Goal: Navigation & Orientation: Go to known website

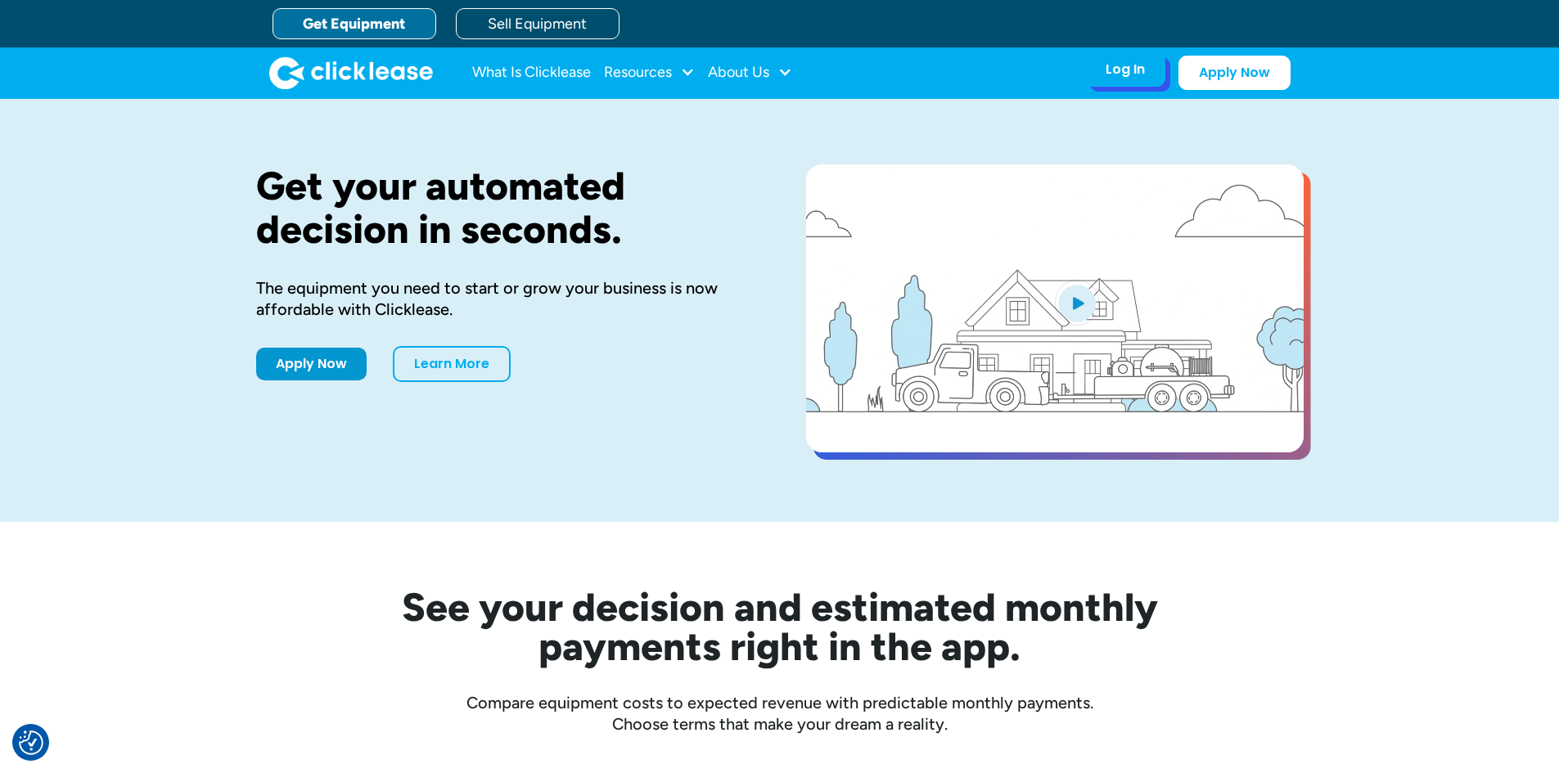
click at [1090, 67] on div "Log In Account login I use Clicklease to get my equipment Partner Portal I offe…" at bounding box center [1125, 69] width 80 height 34
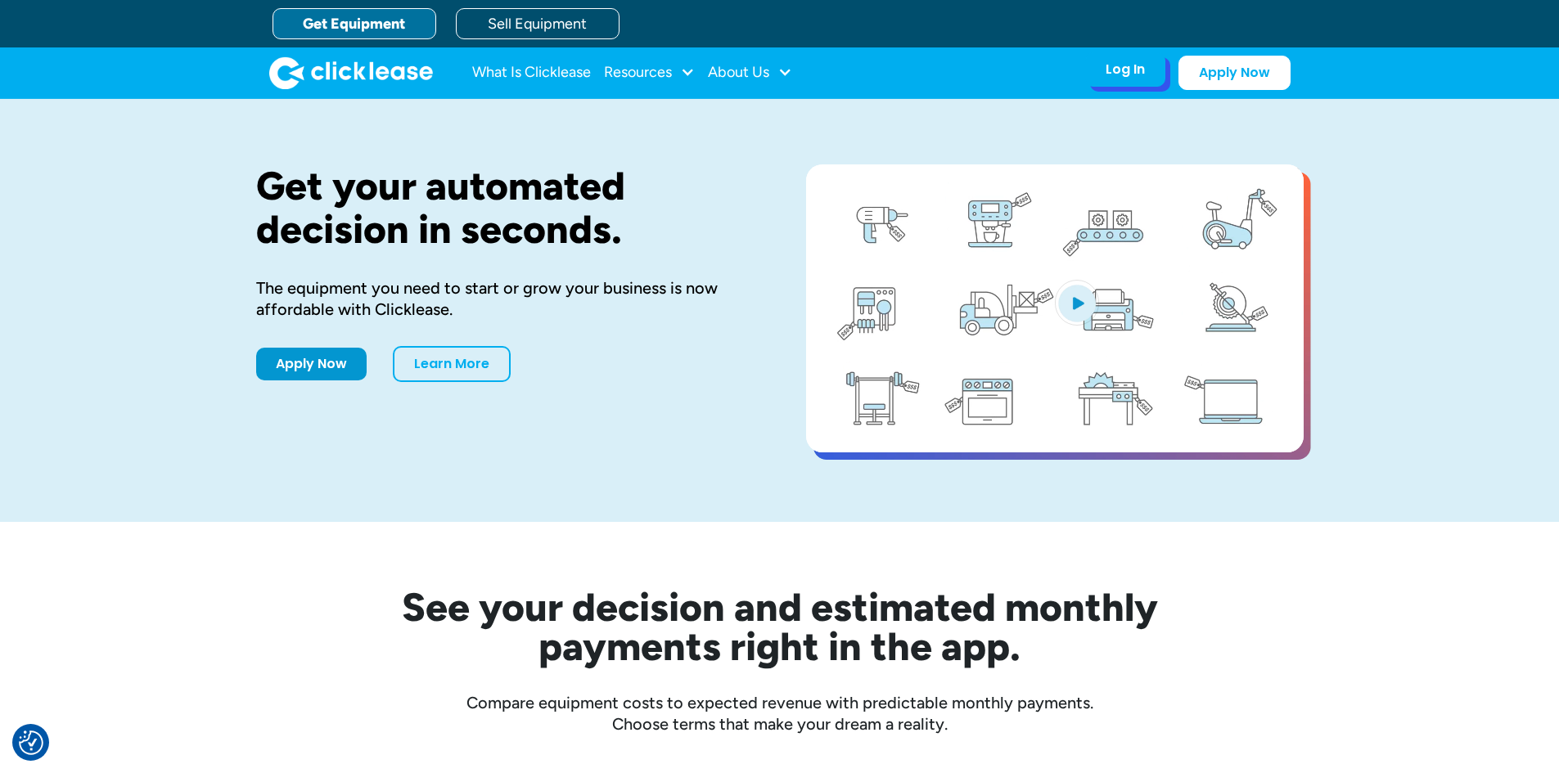
click at [1131, 73] on div "Log In" at bounding box center [1124, 69] width 39 height 16
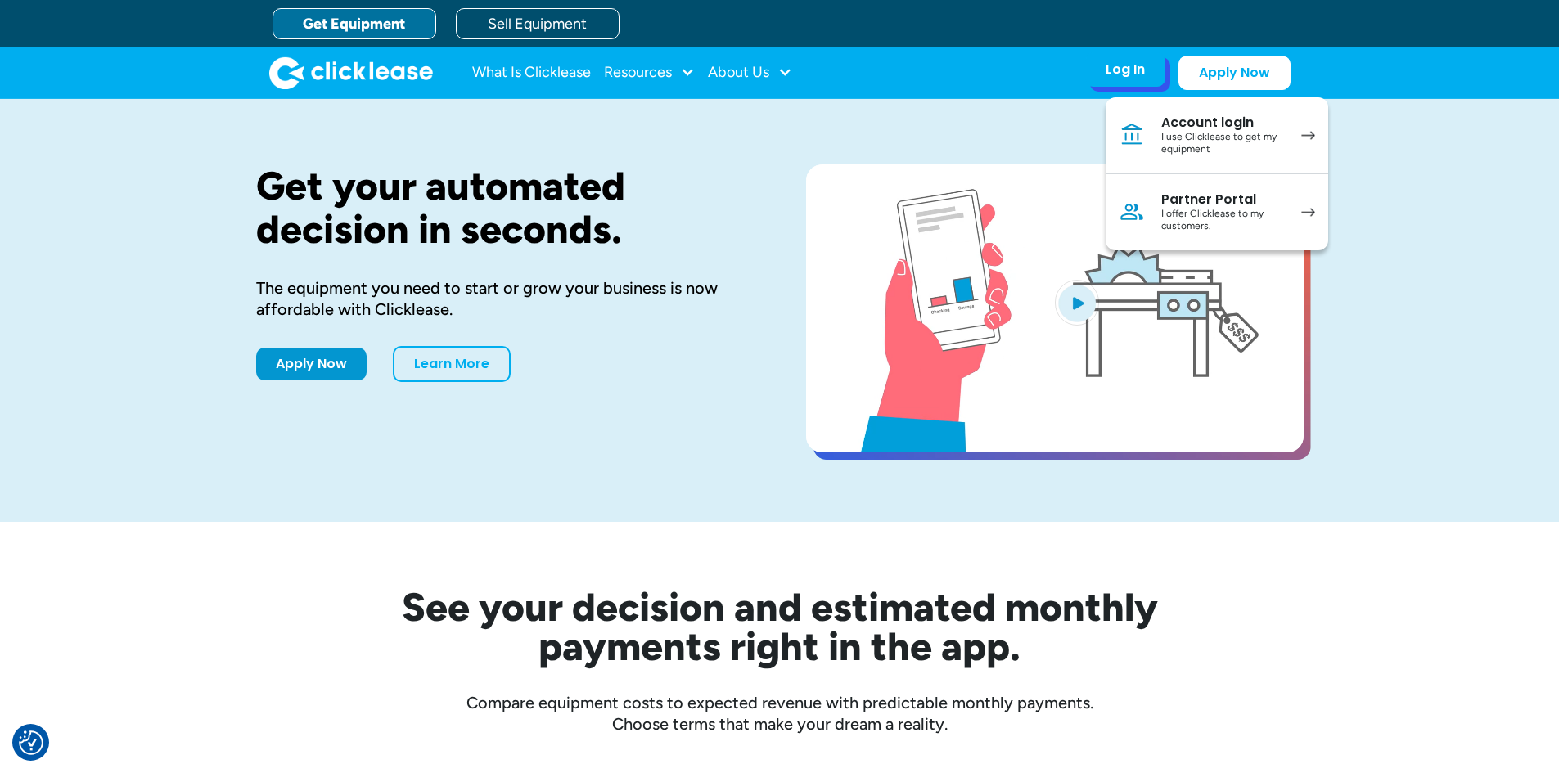
click at [1149, 115] on link "Account login I use Clicklease to get my equipment" at bounding box center [1216, 135] width 223 height 77
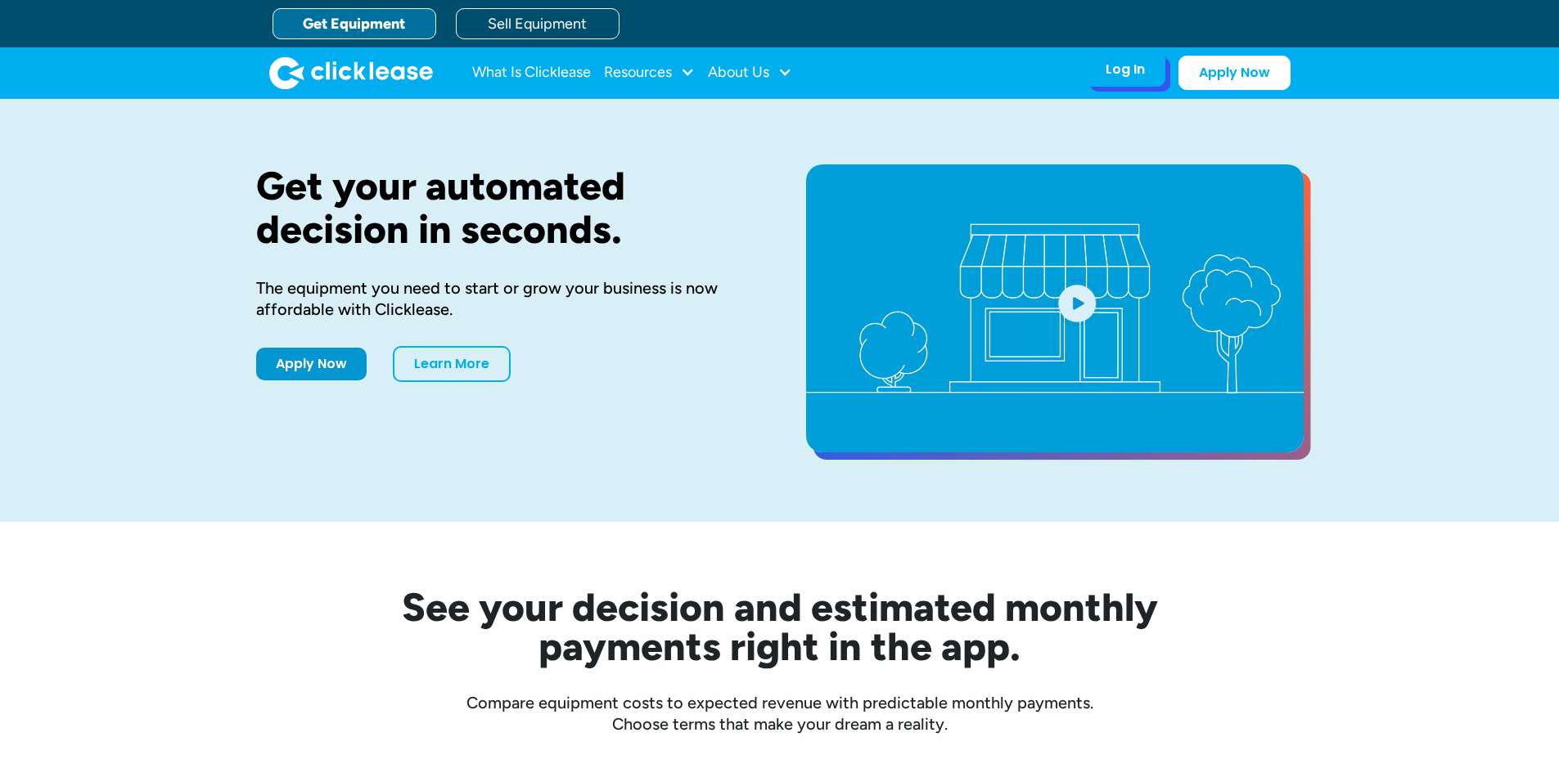
click at [1114, 66] on div "Log In" at bounding box center [1124, 69] width 39 height 16
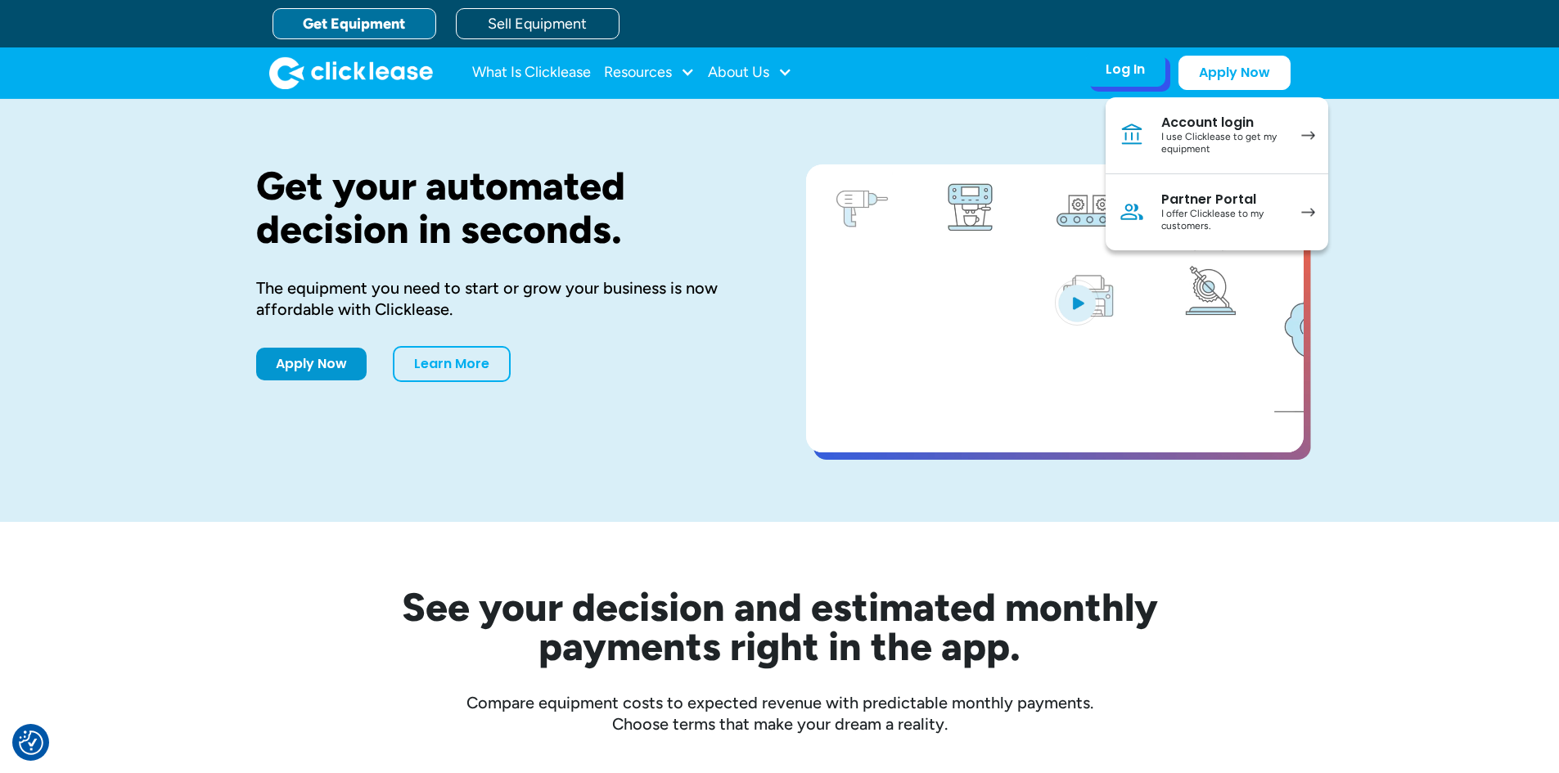
click at [1167, 218] on div "I offer Clicklease to my customers." at bounding box center [1223, 220] width 124 height 25
